Goal: Information Seeking & Learning: Learn about a topic

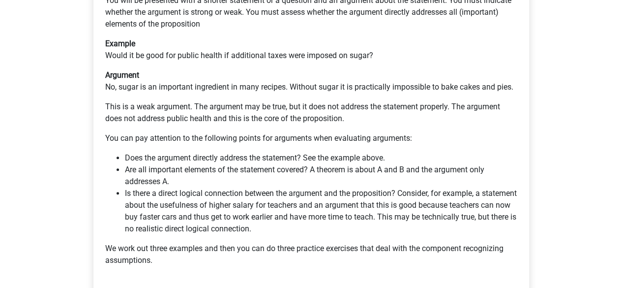
scroll to position [226, 0]
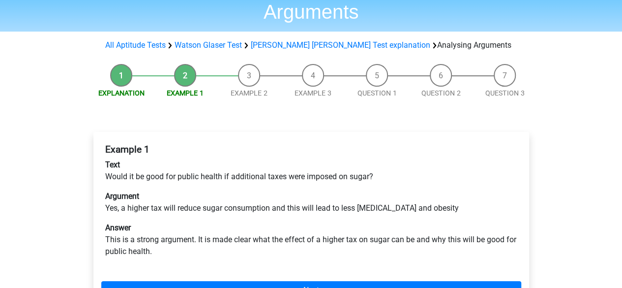
scroll to position [64, 0]
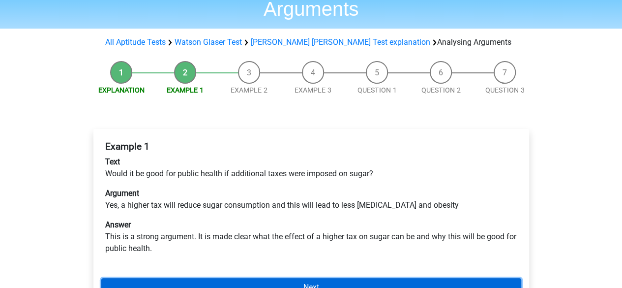
click at [423, 278] on link "Next" at bounding box center [311, 287] width 420 height 19
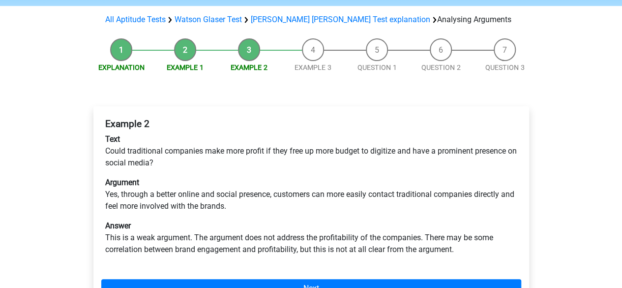
scroll to position [122, 0]
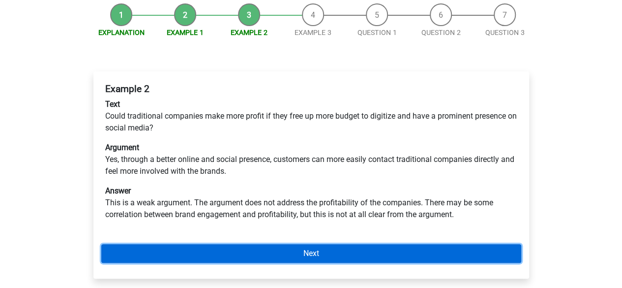
click at [389, 244] on link "Next" at bounding box center [311, 253] width 420 height 19
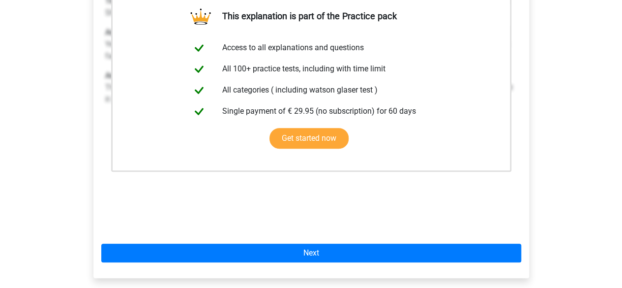
scroll to position [231, 0]
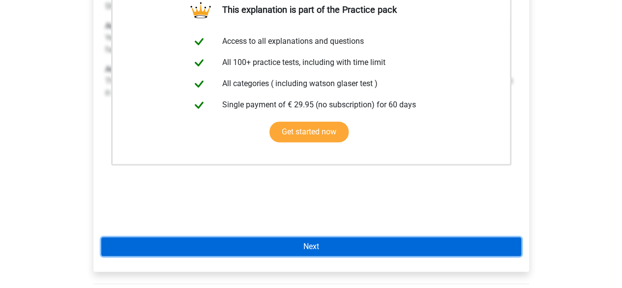
click at [354, 237] on link "Next" at bounding box center [311, 246] width 420 height 19
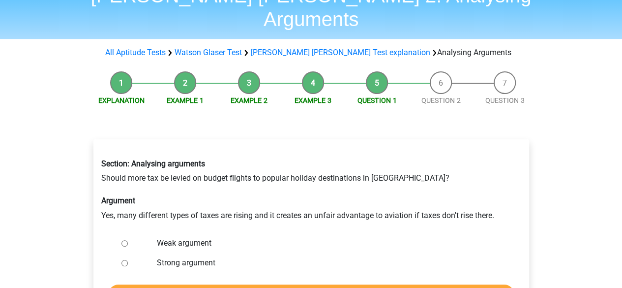
scroll to position [53, 0]
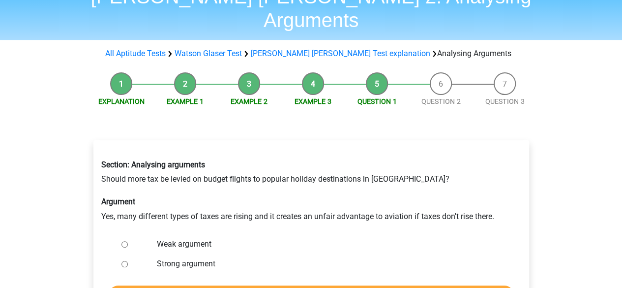
click at [124, 241] on input "Weak argument" at bounding box center [125, 244] width 6 height 6
radio input "true"
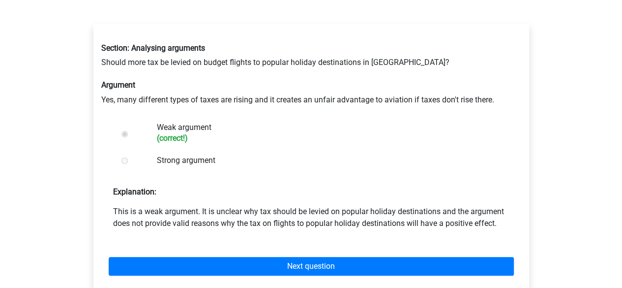
scroll to position [172, 0]
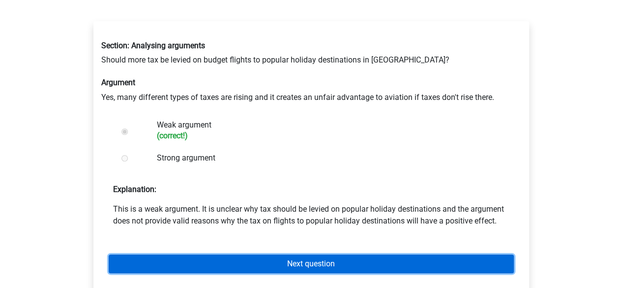
click at [399, 254] on link "Next question" at bounding box center [311, 263] width 405 height 19
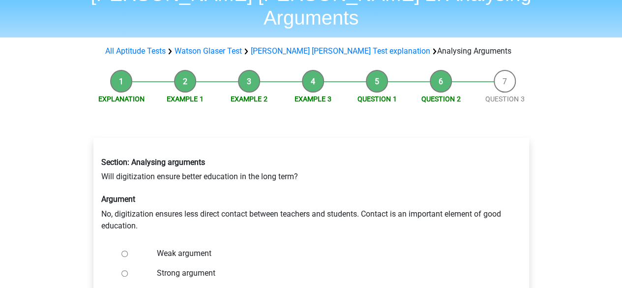
scroll to position [58, 0]
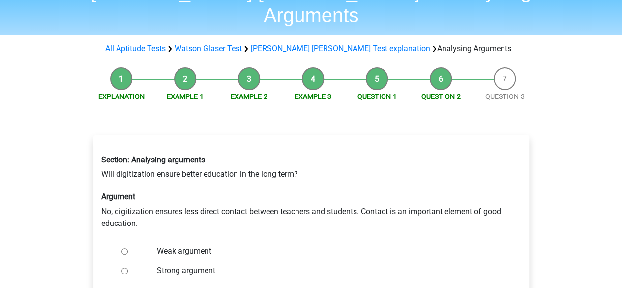
click at [123, 268] on input "Strong argument" at bounding box center [125, 271] width 6 height 6
radio input "true"
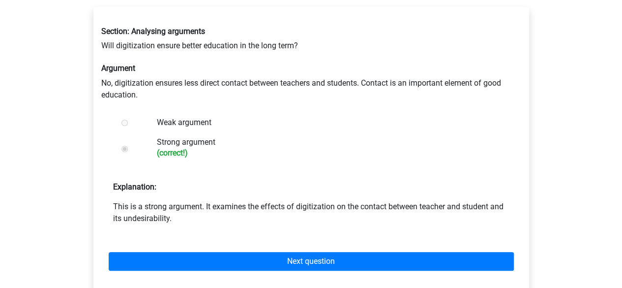
scroll to position [190, 0]
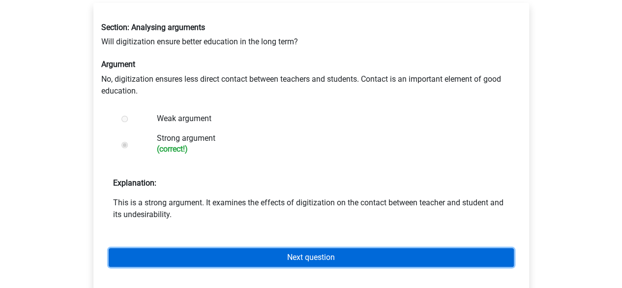
click at [432, 248] on link "Next question" at bounding box center [311, 257] width 405 height 19
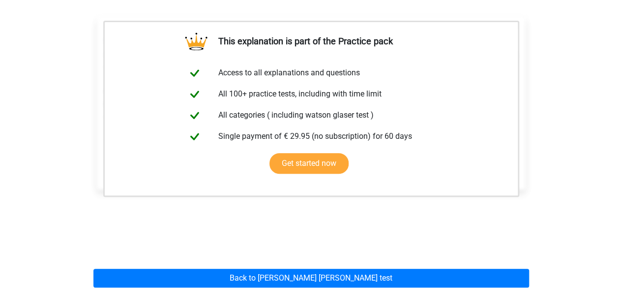
scroll to position [181, 0]
